Goal: Transaction & Acquisition: Purchase product/service

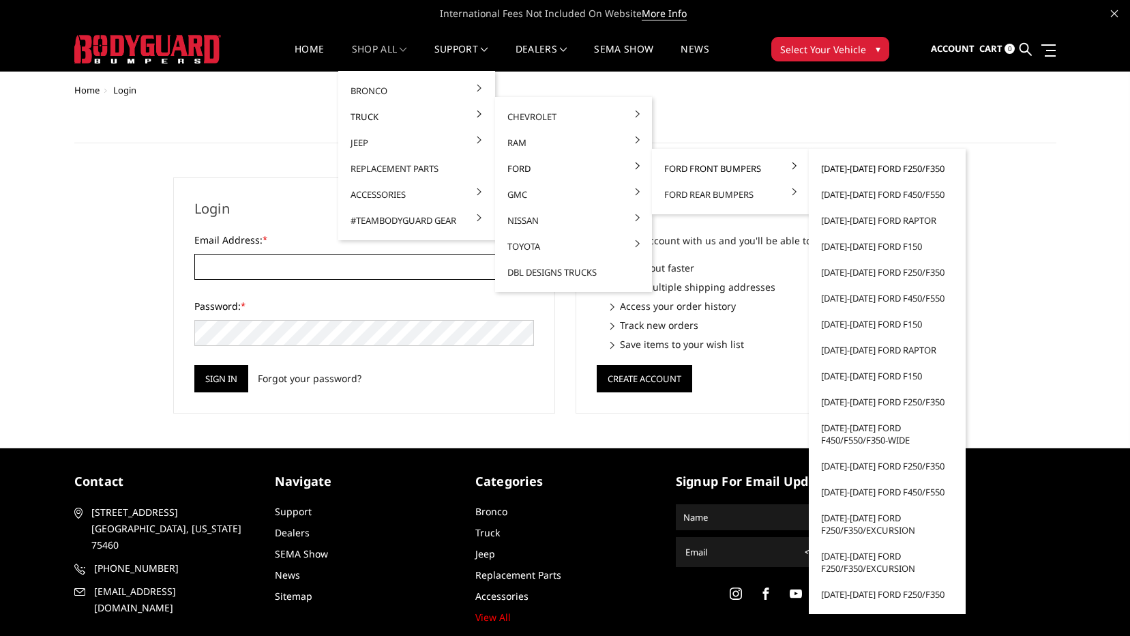
type input "[EMAIL_ADDRESS][DOMAIN_NAME]"
click at [835, 161] on link "[DATE]-[DATE] Ford F250/F350" at bounding box center [887, 168] width 146 height 26
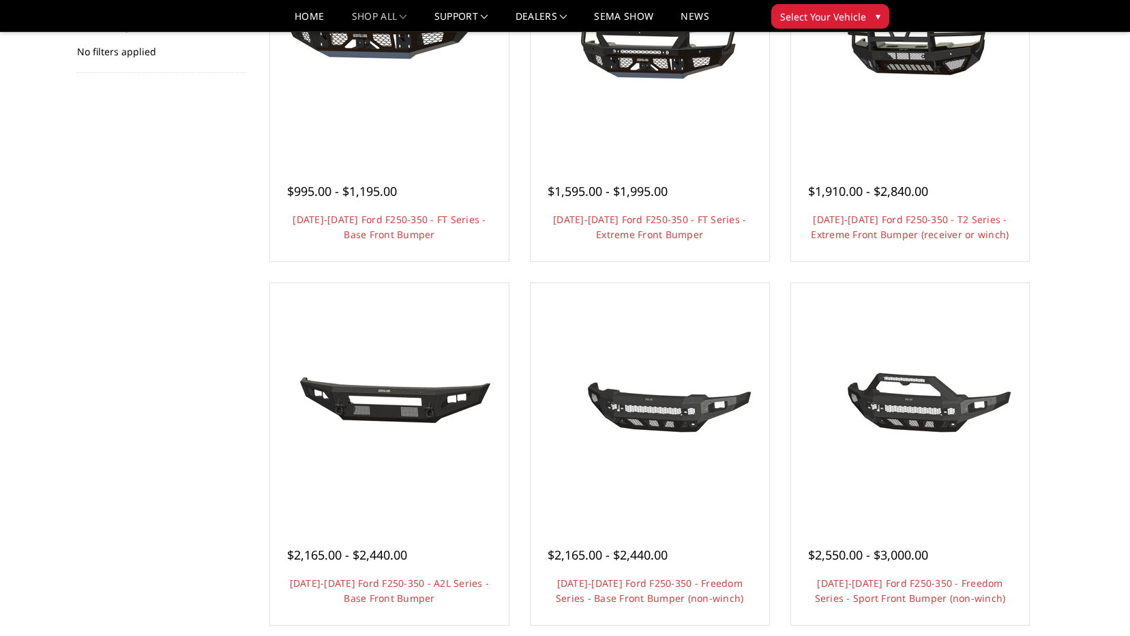
scroll to position [273, 0]
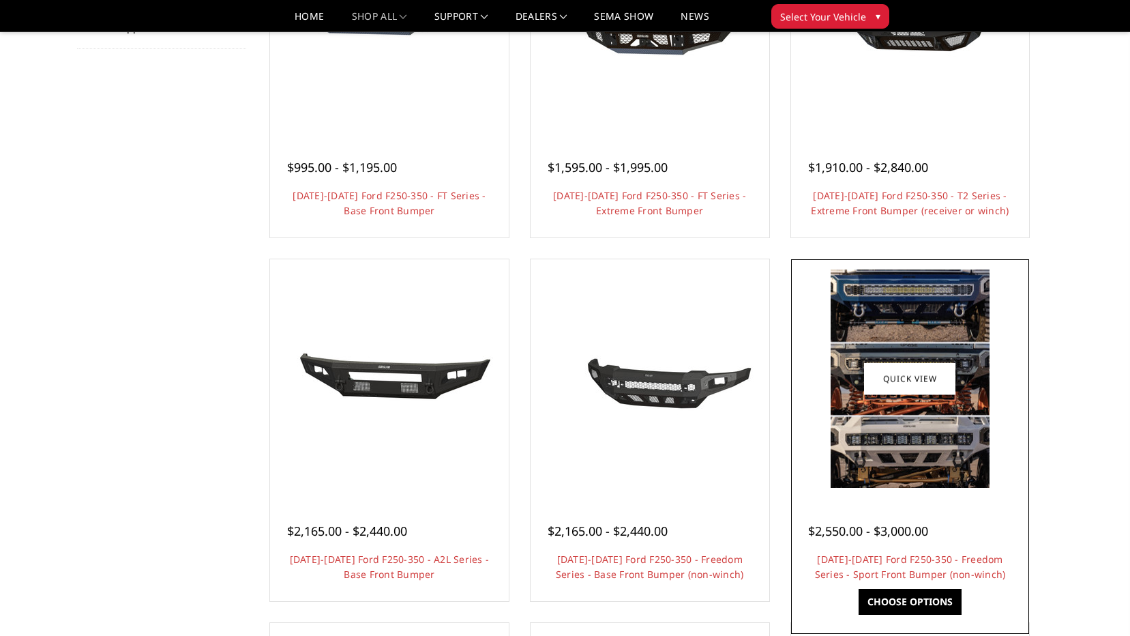
click at [983, 368] on img at bounding box center [910, 378] width 159 height 218
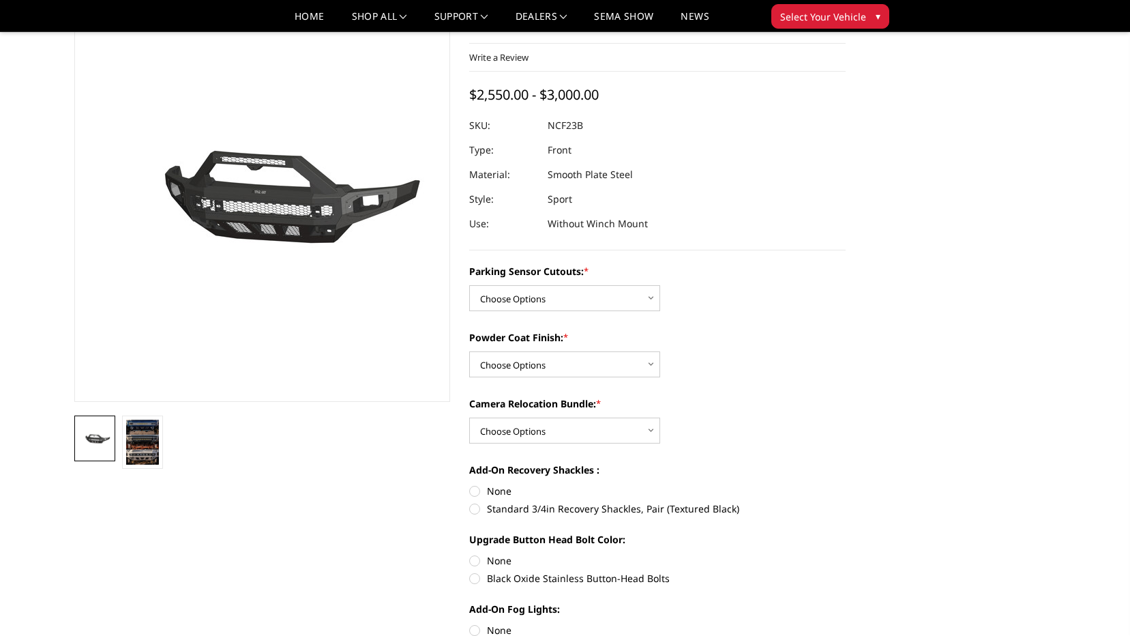
scroll to position [205, 0]
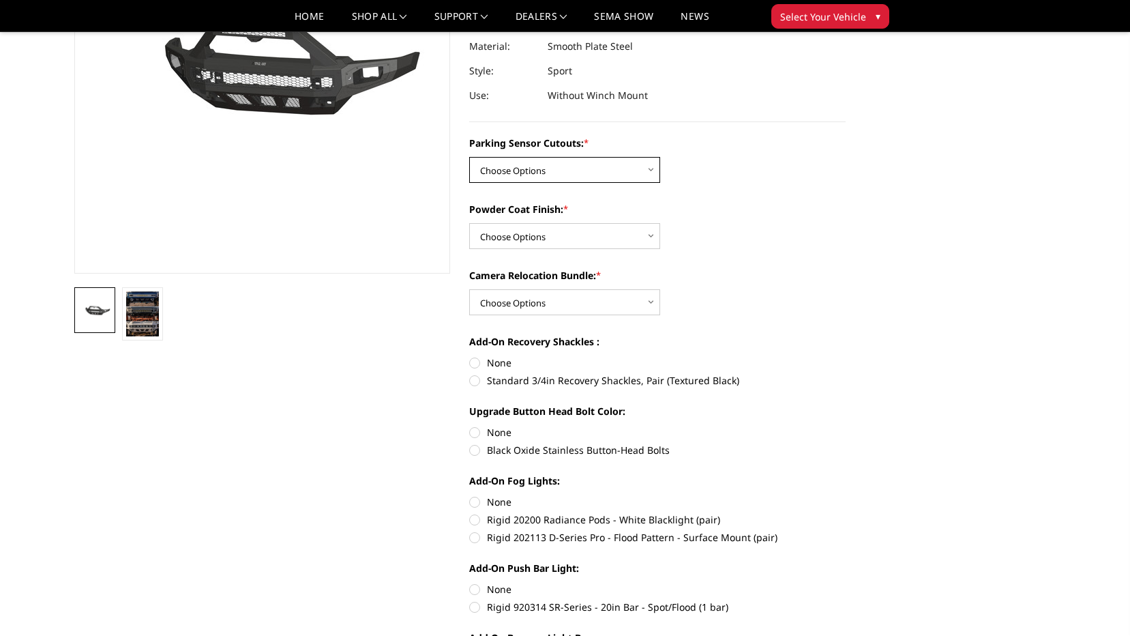
click at [573, 173] on select "Choose Options No - Without Parking Sensor Cutouts Yes - With Parking Sensor Cu…" at bounding box center [564, 170] width 191 height 26
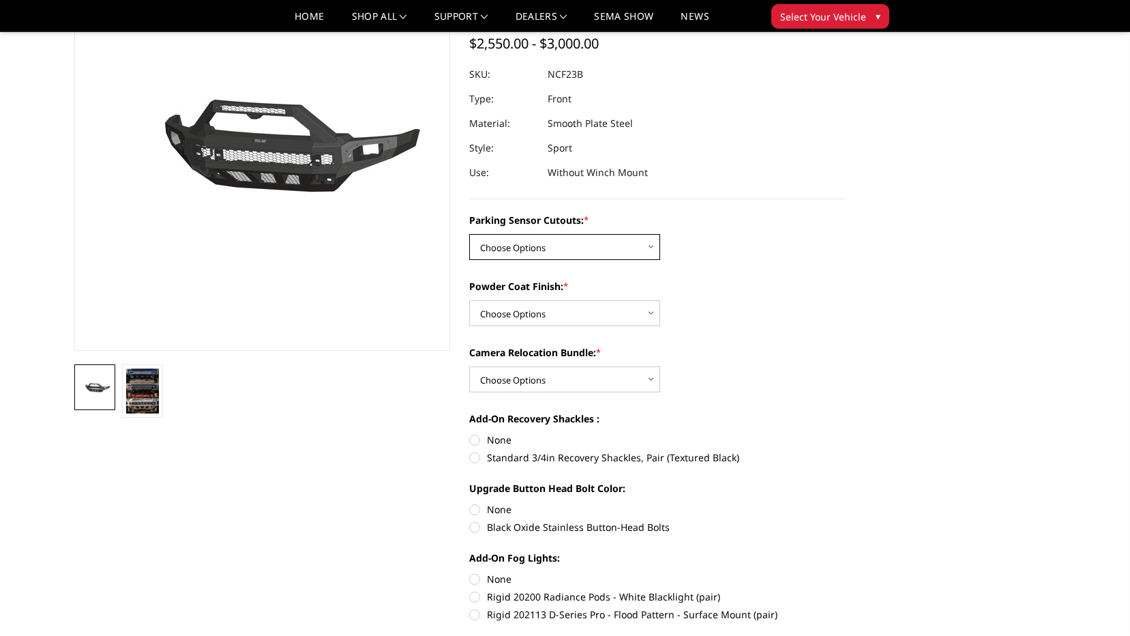
scroll to position [68, 0]
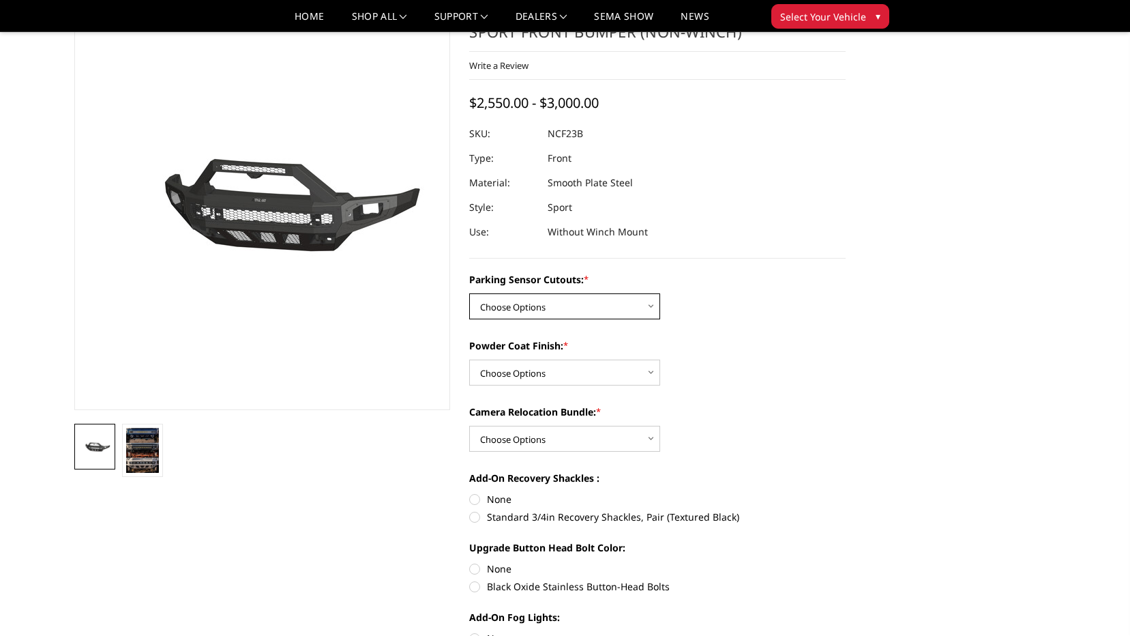
click at [608, 301] on select "Choose Options No - Without Parking Sensor Cutouts Yes - With Parking Sensor Cu…" at bounding box center [564, 306] width 191 height 26
click at [605, 310] on select "Choose Options No - Without Parking Sensor Cutouts Yes - With Parking Sensor Cu…" at bounding box center [564, 306] width 191 height 26
click at [512, 297] on select "Choose Options No - Without Parking Sensor Cutouts Yes - With Parking Sensor Cu…" at bounding box center [564, 306] width 191 height 26
click at [742, 322] on div "Parking Sensor Cutouts: * Choose Options No - Without Parking Sensor Cutouts Ye…" at bounding box center [657, 544] width 376 height 545
click at [638, 305] on select "Choose Options No - Without Parking Sensor Cutouts Yes - With Parking Sensor Cu…" at bounding box center [564, 306] width 191 height 26
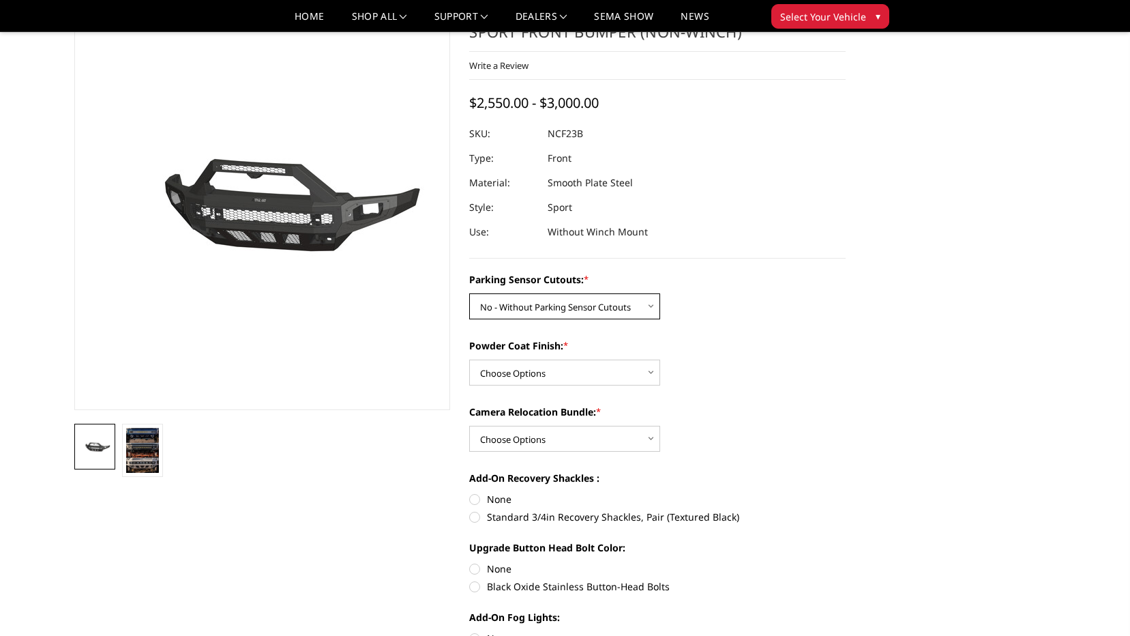
click at [469, 293] on select "Choose Options No - Without Parking Sensor Cutouts Yes - With Parking Sensor Cu…" at bounding box center [564, 306] width 191 height 26
click at [624, 306] on select "Choose Options No - Without Parking Sensor Cutouts Yes - With Parking Sensor Cu…" at bounding box center [564, 306] width 191 height 26
select select "2571"
click at [469, 293] on select "Choose Options No - Without Parking Sensor Cutouts Yes - With Parking Sensor Cu…" at bounding box center [564, 306] width 191 height 26
click at [612, 376] on select "Choose Options Bare Metal Textured Black Powder Coat" at bounding box center [564, 372] width 191 height 26
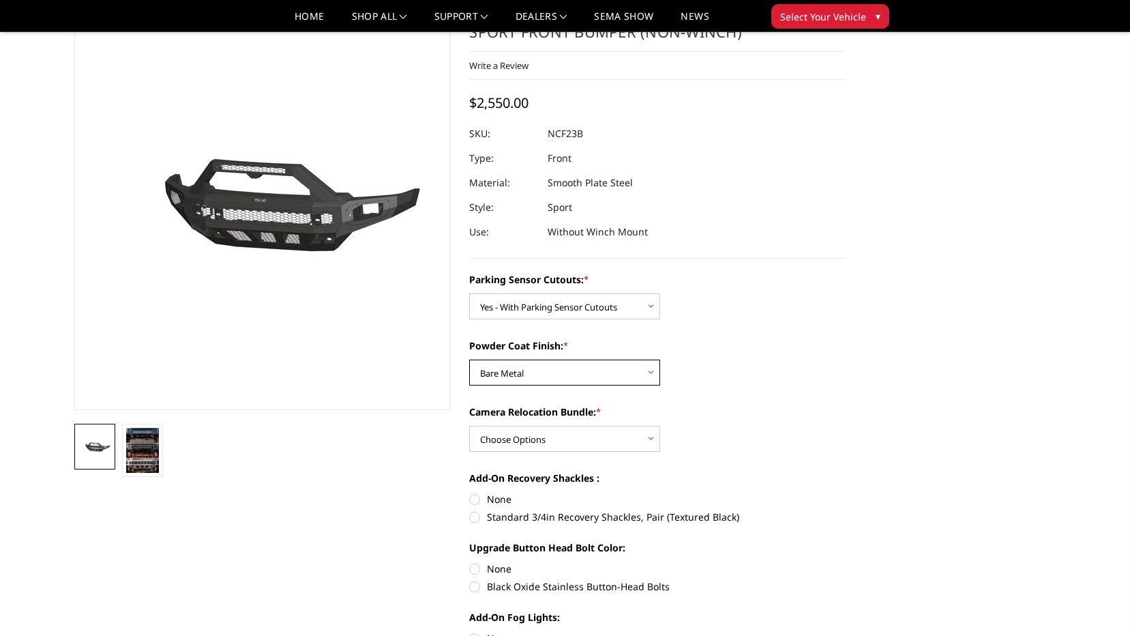
click at [469, 359] on select "Choose Options Bare Metal Textured Black Powder Coat" at bounding box center [564, 372] width 191 height 26
click at [562, 370] on select "Choose Options Bare Metal Textured Black Powder Coat" at bounding box center [564, 372] width 191 height 26
click at [469, 359] on select "Choose Options Bare Metal Textured Black Powder Coat" at bounding box center [564, 372] width 191 height 26
click at [593, 371] on select "Choose Options Bare Metal Textured Black Powder Coat" at bounding box center [564, 372] width 191 height 26
click at [469, 359] on select "Choose Options Bare Metal Textured Black Powder Coat" at bounding box center [564, 372] width 191 height 26
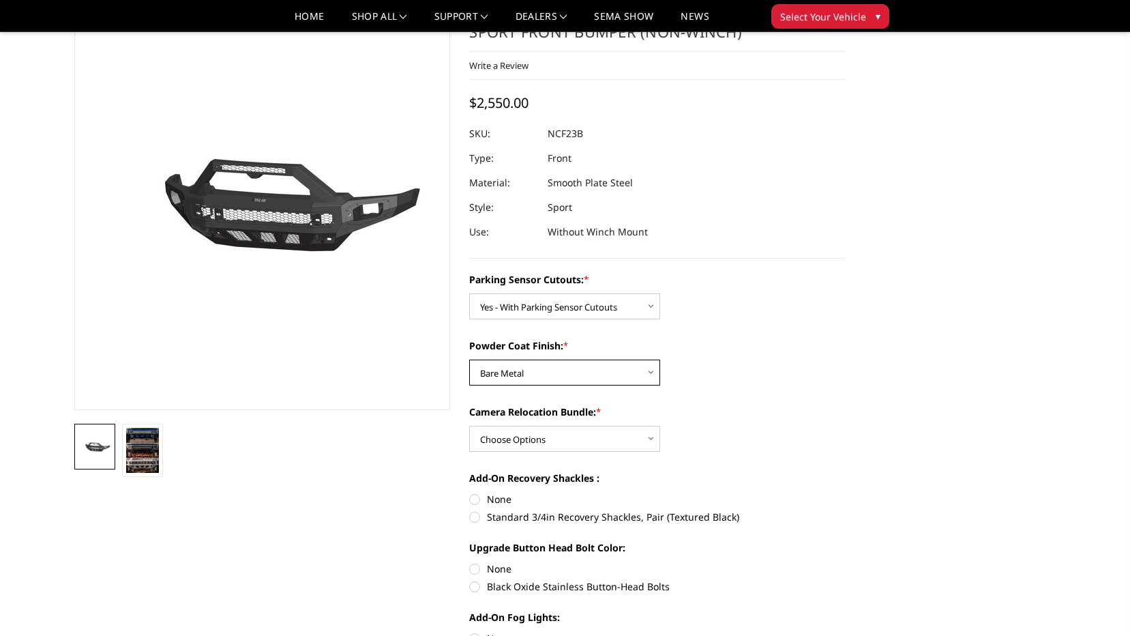
click at [605, 373] on select "Choose Options Bare Metal Textured Black Powder Coat" at bounding box center [564, 372] width 191 height 26
select select "2573"
click at [469, 359] on select "Choose Options Bare Metal Textured Black Powder Coat" at bounding box center [564, 372] width 191 height 26
click at [475, 503] on label "None" at bounding box center [657, 499] width 376 height 14
click at [470, 492] on input "None" at bounding box center [469, 492] width 1 height 1
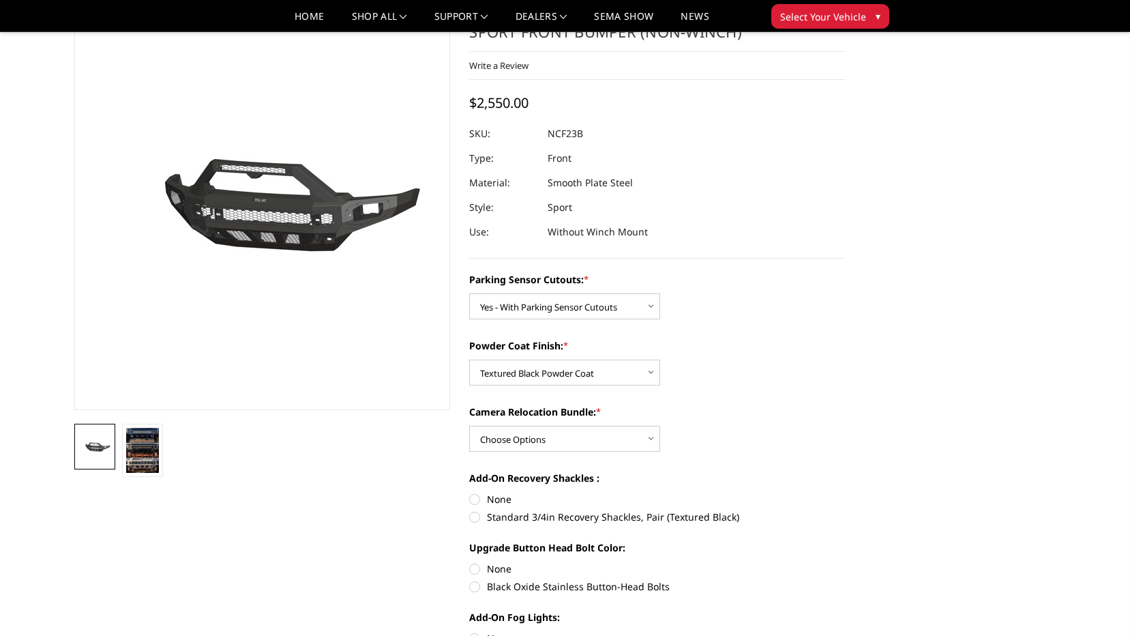
radio input "true"
click at [475, 567] on label "None" at bounding box center [657, 568] width 376 height 14
click at [470, 562] on input "None" at bounding box center [469, 561] width 1 height 1
radio input "true"
click at [537, 377] on select "Choose Options Bare Metal Textured Black Powder Coat" at bounding box center [564, 372] width 191 height 26
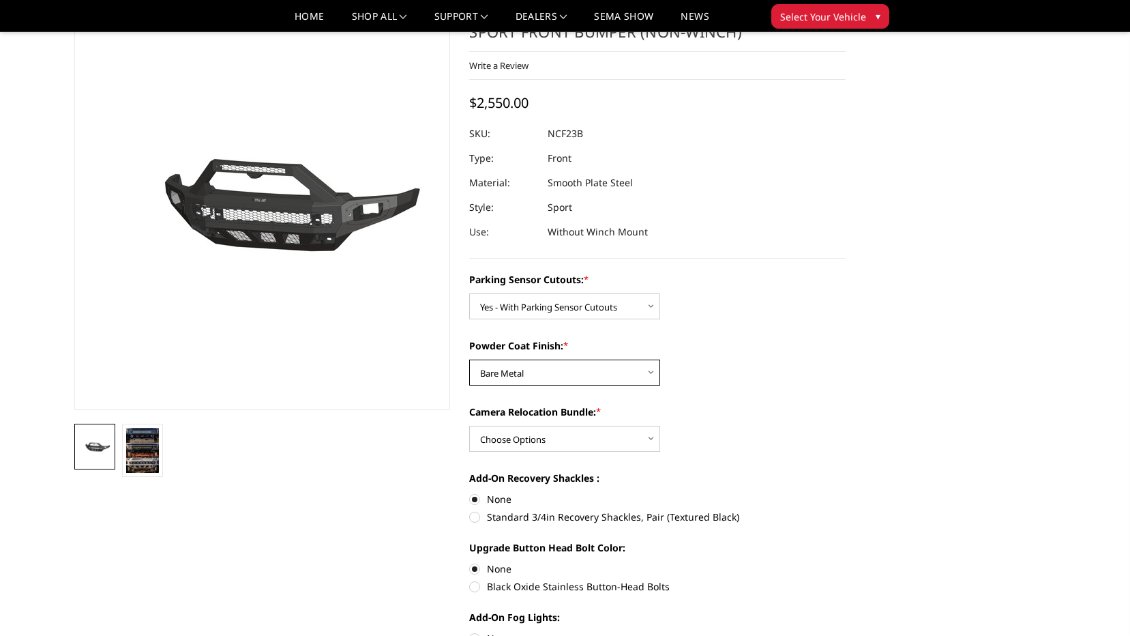
click at [469, 359] on select "Choose Options Bare Metal Textured Black Powder Coat" at bounding box center [564, 372] width 191 height 26
click at [569, 373] on select "Choose Options Bare Metal Textured Black Powder Coat" at bounding box center [564, 372] width 191 height 26
select select "2573"
click at [469, 359] on select "Choose Options Bare Metal Textured Black Powder Coat" at bounding box center [564, 372] width 191 height 26
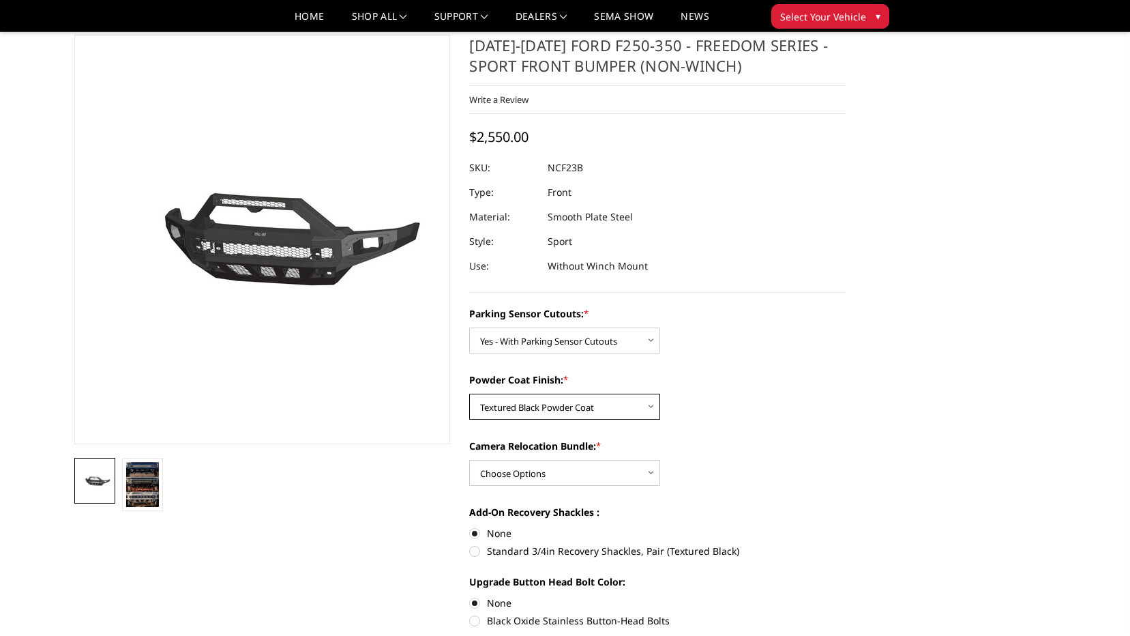
scroll to position [0, 0]
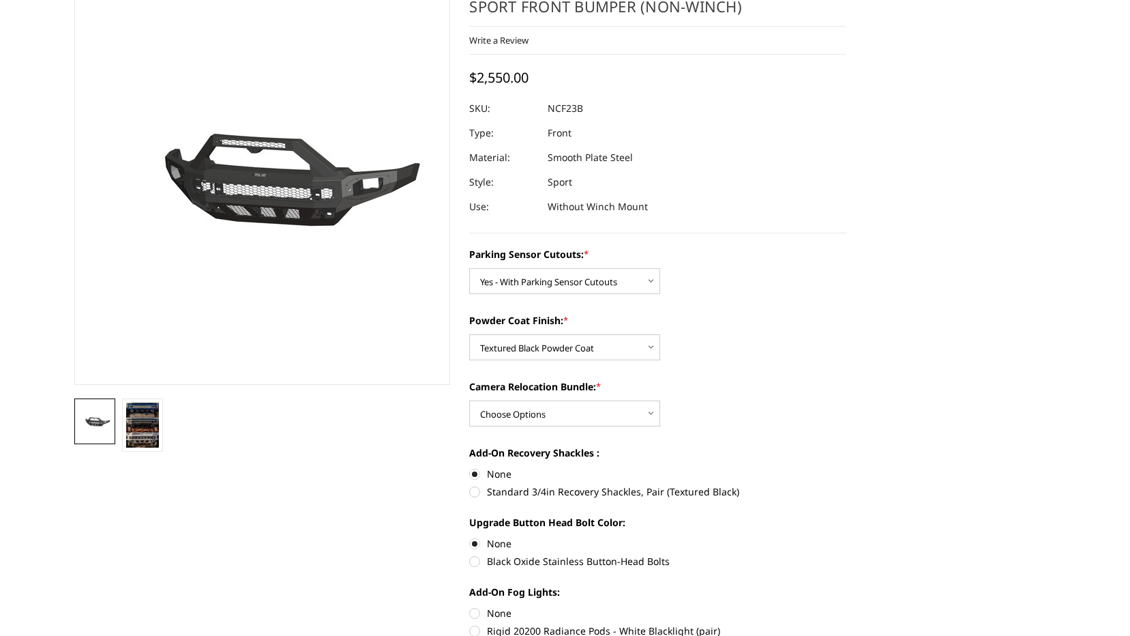
scroll to position [273, 0]
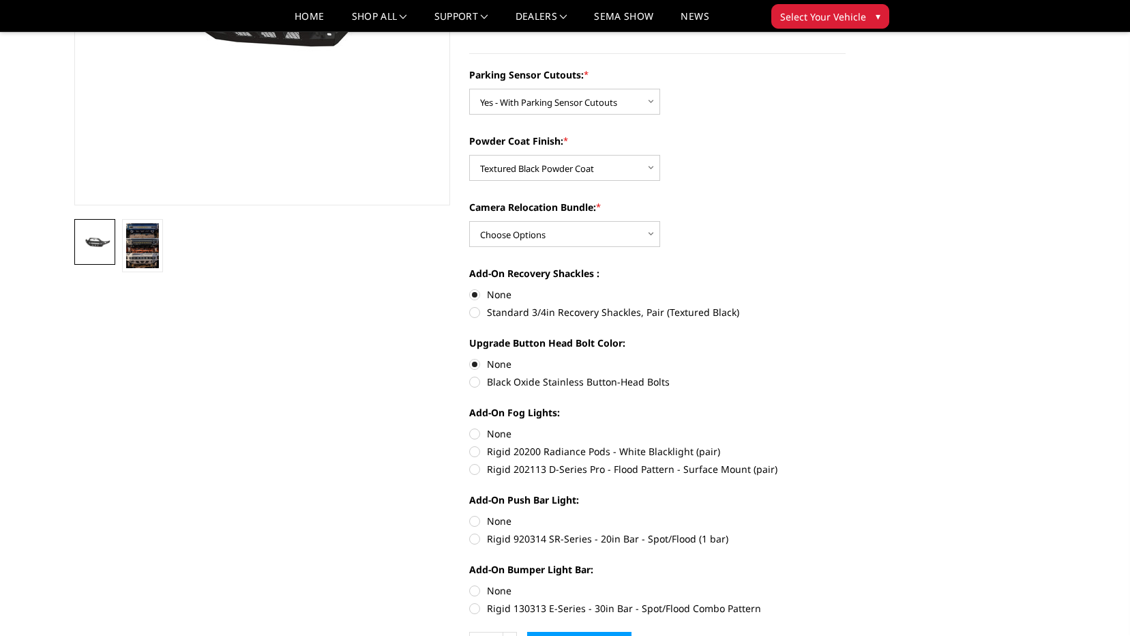
click at [475, 434] on label "None" at bounding box center [657, 433] width 376 height 14
click at [470, 427] on input "None" at bounding box center [469, 426] width 1 height 1
radio input "true"
click at [473, 381] on label "Black Oxide Stainless Button-Head Bolts" at bounding box center [657, 381] width 376 height 14
click at [846, 357] on input "Black Oxide Stainless Button-Head Bolts" at bounding box center [846, 357] width 1 height 1
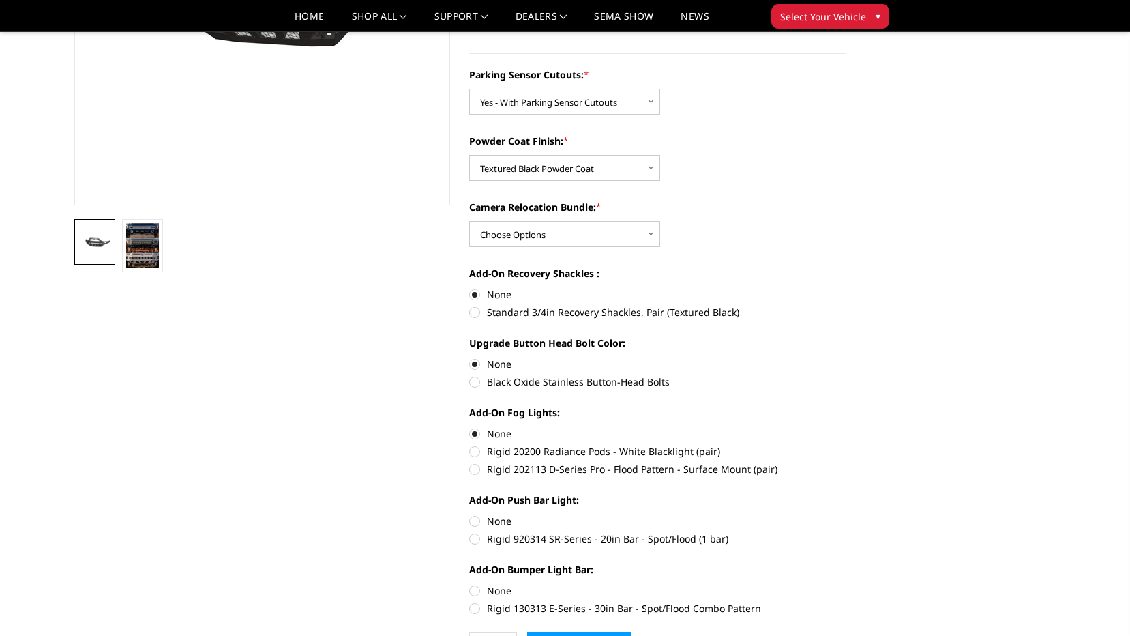
radio input "true"
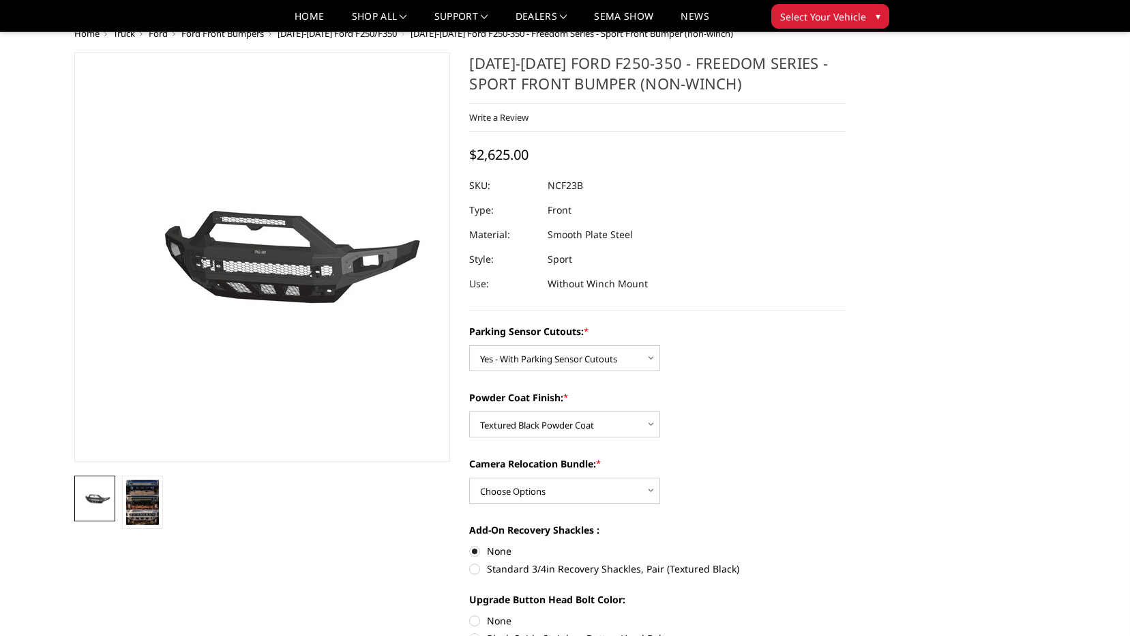
scroll to position [0, 0]
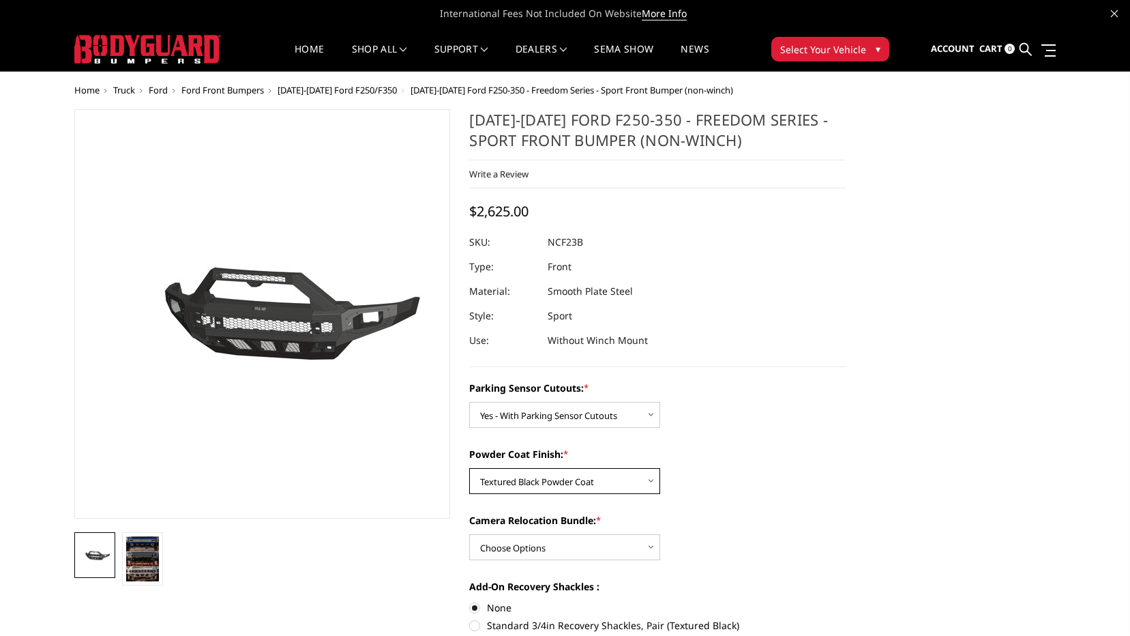
click at [527, 472] on select "Choose Options Bare Metal Textured Black Powder Coat" at bounding box center [564, 481] width 191 height 26
click at [469, 468] on select "Choose Options Bare Metal Textured Black Powder Coat" at bounding box center [564, 481] width 191 height 26
click at [619, 470] on select "Choose Options Bare Metal Textured Black Powder Coat" at bounding box center [564, 481] width 191 height 26
click at [469, 468] on select "Choose Options Bare Metal Textured Black Powder Coat" at bounding box center [564, 481] width 191 height 26
click at [591, 473] on select "Choose Options Bare Metal Textured Black Powder Coat" at bounding box center [564, 481] width 191 height 26
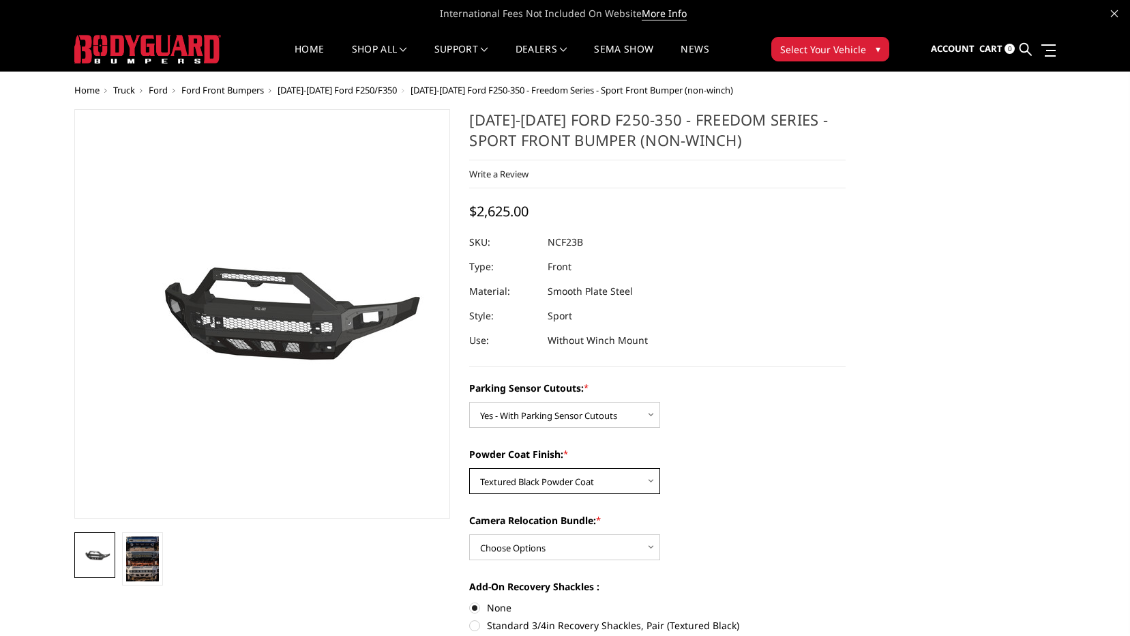
select select "2572"
click at [469, 468] on select "Choose Options Bare Metal Textured Black Powder Coat" at bounding box center [564, 481] width 191 height 26
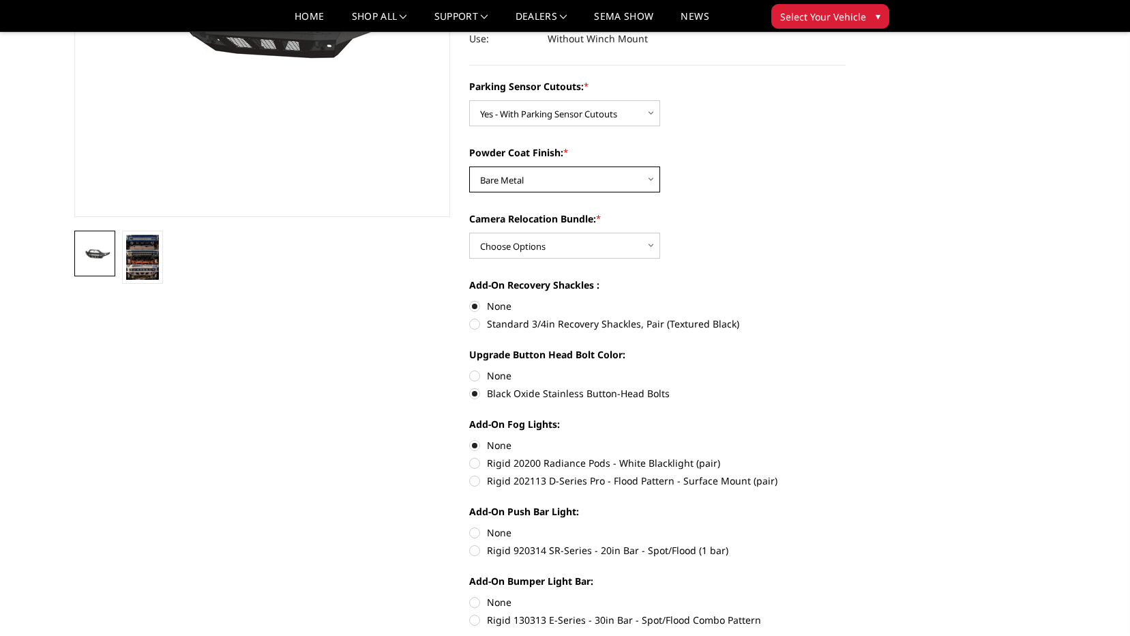
scroll to position [341, 0]
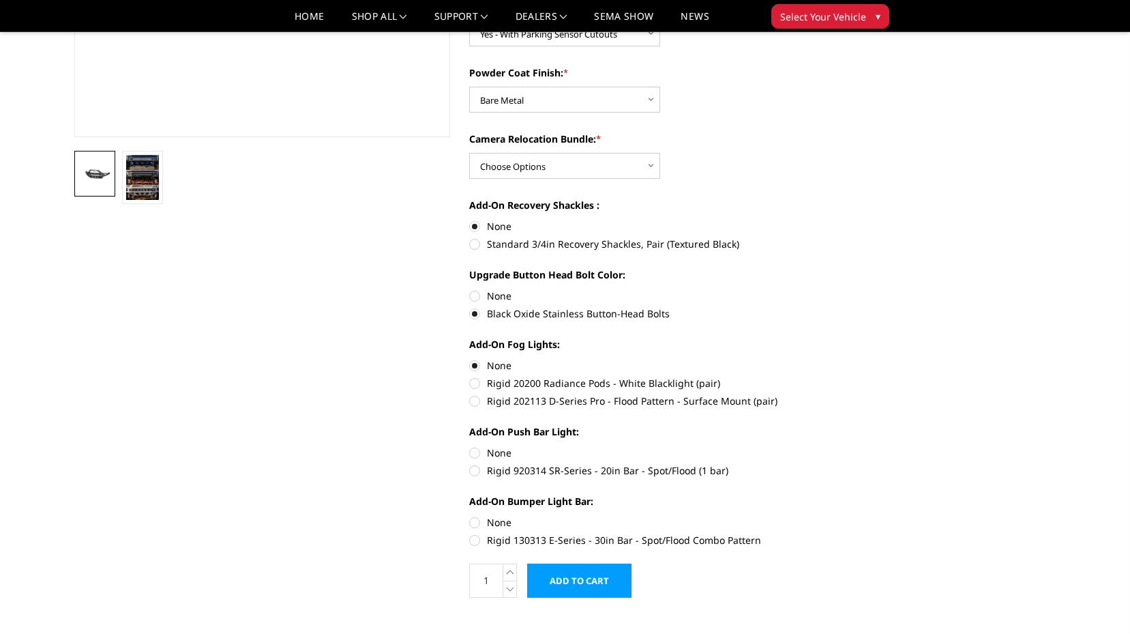
click at [475, 452] on label "None" at bounding box center [657, 452] width 376 height 14
click at [470, 446] on input "None" at bounding box center [469, 445] width 1 height 1
radio input "true"
drag, startPoint x: 468, startPoint y: 522, endPoint x: 481, endPoint y: 527, distance: 14.1
click at [470, 522] on section "2023-2025 Ford F250-350 - Freedom Series - Sport Front Bumper (non-winch) Write…" at bounding box center [657, 170] width 395 height 884
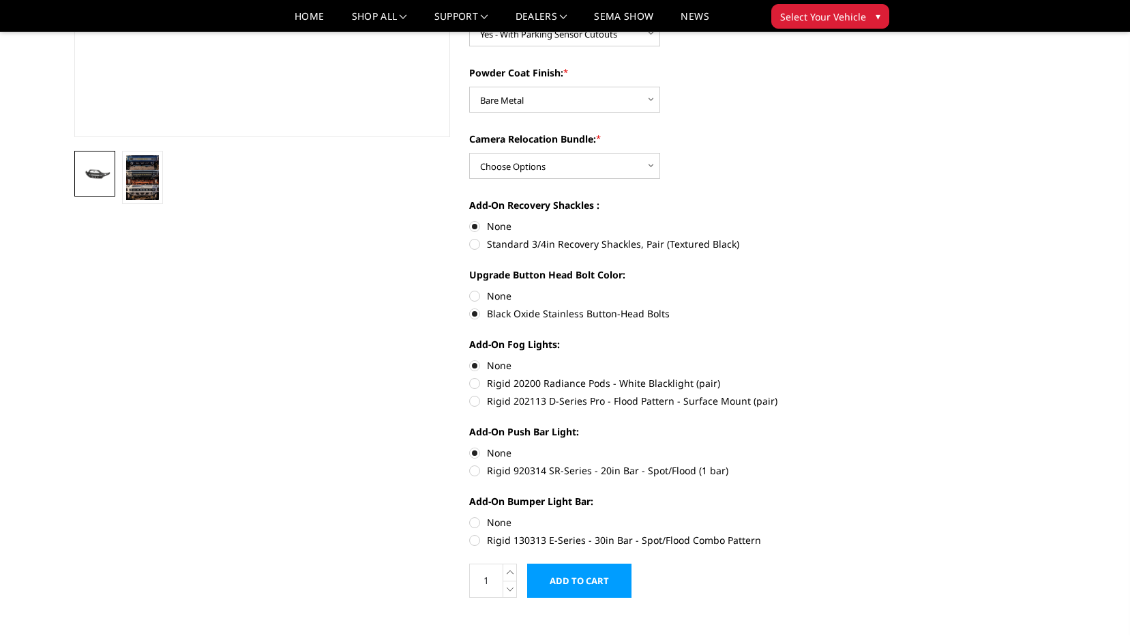
click at [472, 525] on label "None" at bounding box center [657, 522] width 376 height 14
click at [470, 516] on input "None" at bounding box center [469, 515] width 1 height 1
radio input "true"
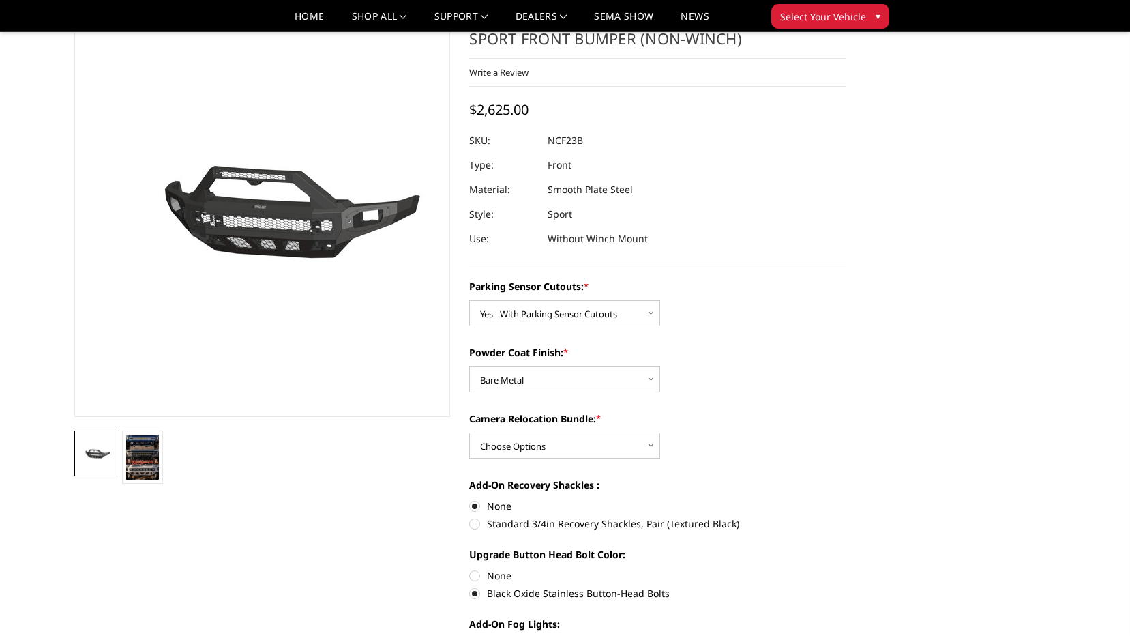
scroll to position [0, 0]
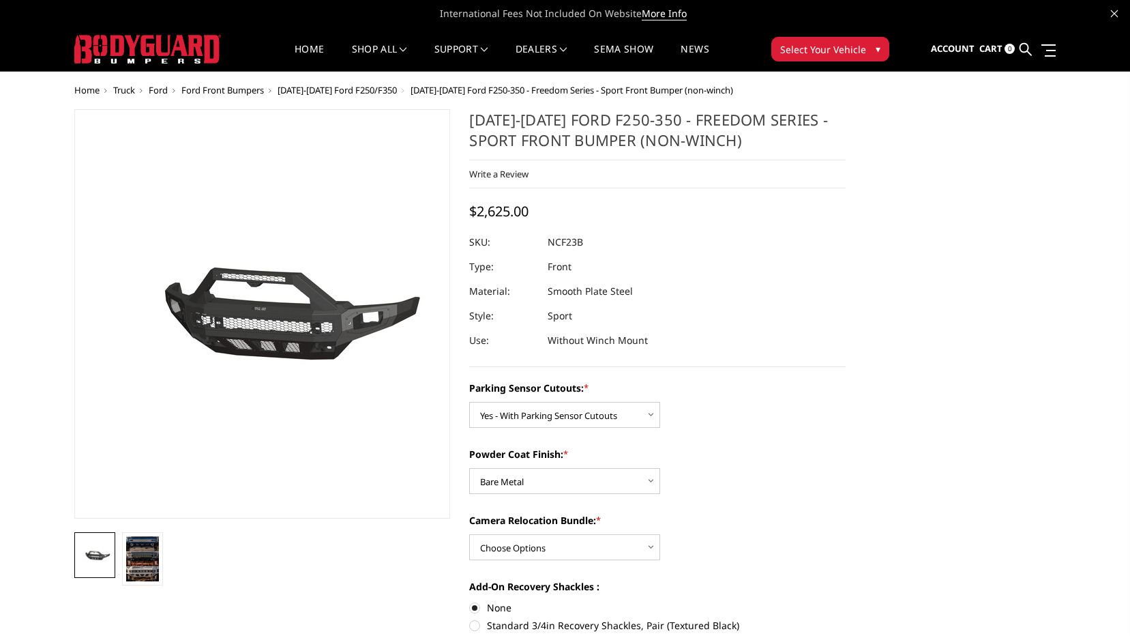
drag, startPoint x: 748, startPoint y: 142, endPoint x: 468, endPoint y: 142, distance: 279.6
click at [468, 143] on section "2023-2025 Ford F250-350 - Freedom Series - Sport Front Bumper (non-winch) Write…" at bounding box center [657, 551] width 395 height 884
drag, startPoint x: 470, startPoint y: 122, endPoint x: 735, endPoint y: 123, distance: 264.6
click at [701, 123] on h1 "[DATE]-[DATE] Ford F250-350 - Freedom Series - Sport Front Bumper (non-winch)" at bounding box center [657, 134] width 376 height 51
